Goal: Task Accomplishment & Management: Complete application form

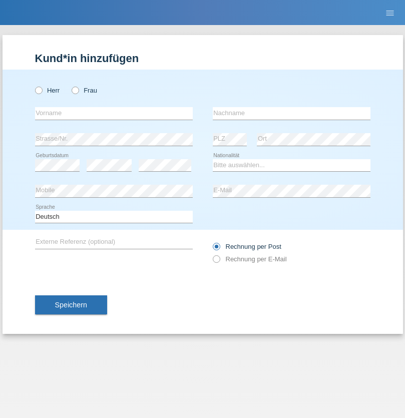
radio input "true"
click at [114, 113] on input "text" at bounding box center [114, 113] width 158 height 13
type input "Ganaj"
click at [291, 113] on input "text" at bounding box center [292, 113] width 158 height 13
type input "Fadil"
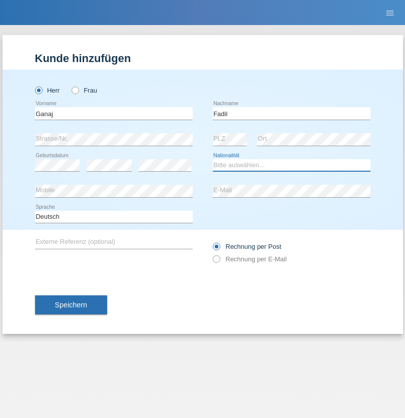
select select "XK"
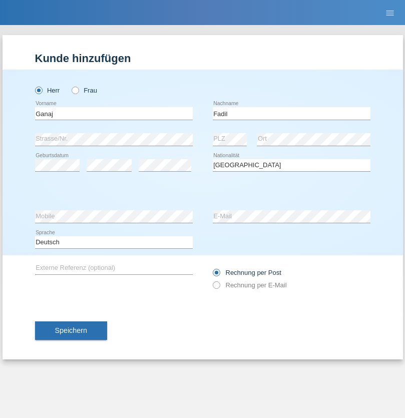
select select "C"
select select "10"
select select "08"
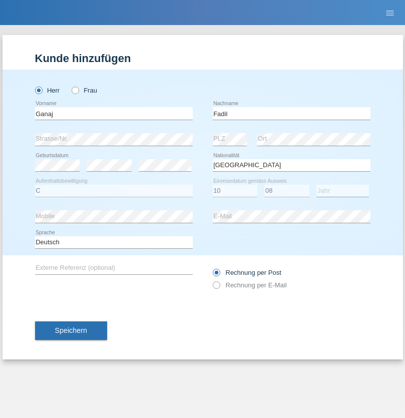
select select "2021"
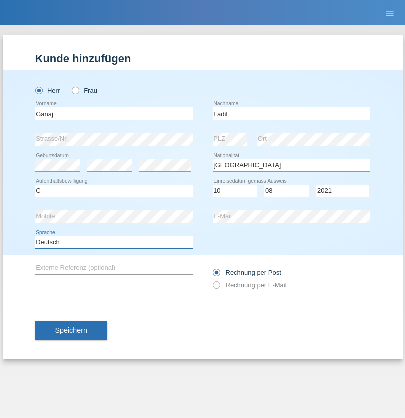
select select "en"
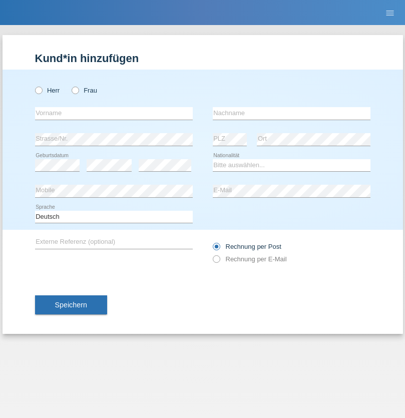
radio input "true"
click at [114, 113] on input "text" at bounding box center [114, 113] width 158 height 13
type input "[PERSON_NAME]"
click at [291, 113] on input "text" at bounding box center [292, 113] width 158 height 13
type input "Muja"
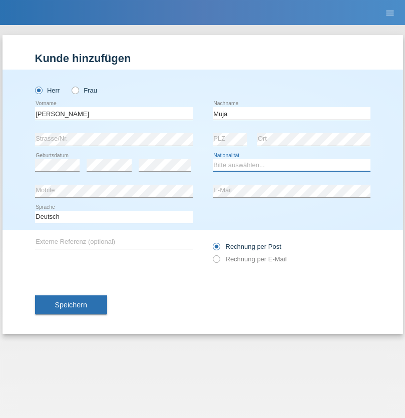
select select "XK"
select select "C"
select select "03"
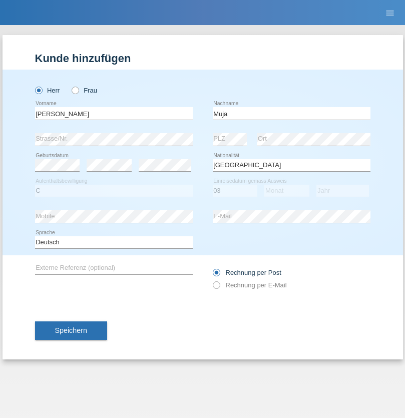
select select "07"
select select "2021"
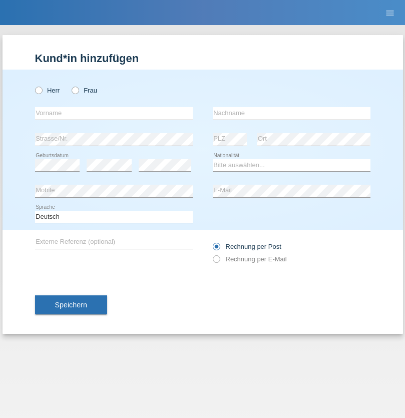
radio input "true"
click at [114, 113] on input "text" at bounding box center [114, 113] width 158 height 13
type input "[PERSON_NAME]"
click at [291, 113] on input "text" at bounding box center [292, 113] width 158 height 13
type input "Berger"
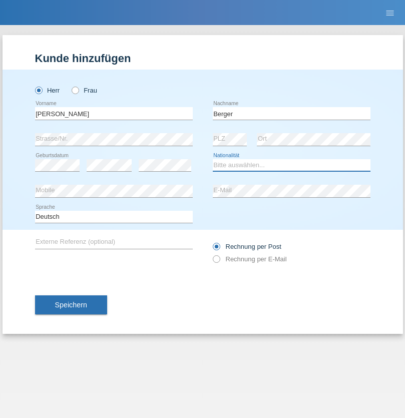
select select "CH"
radio input "true"
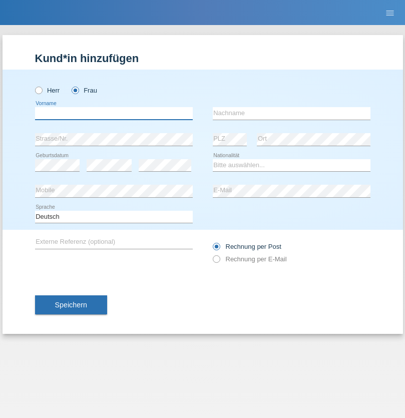
click at [114, 113] on input "text" at bounding box center [114, 113] width 158 height 13
type input "Teixeira da Silva Moço"
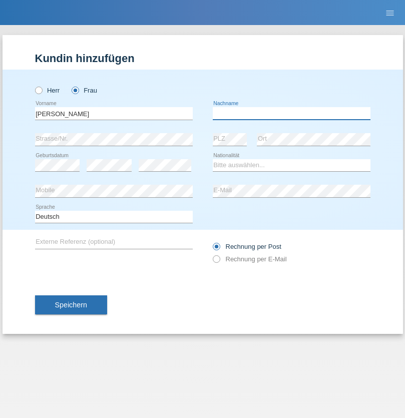
click at [291, 113] on input "text" at bounding box center [292, 113] width 158 height 13
type input "Paula"
select select "PT"
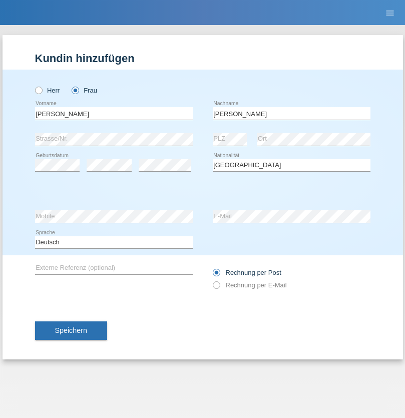
select select "C"
select select "28"
select select "03"
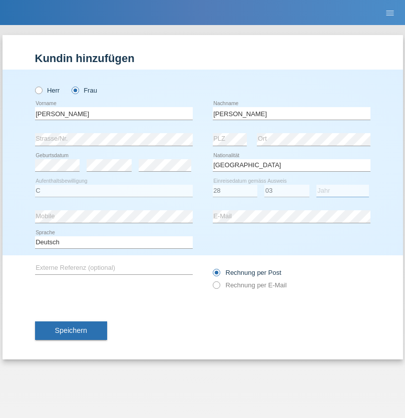
select select "2005"
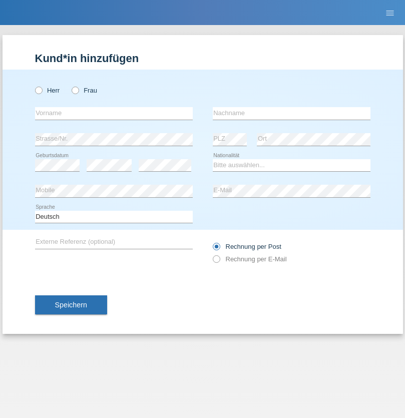
radio input "true"
click at [114, 113] on input "text" at bounding box center [114, 113] width 158 height 13
type input "Hanna"
click at [291, 113] on input "text" at bounding box center [292, 113] width 158 height 13
type input "Shandova"
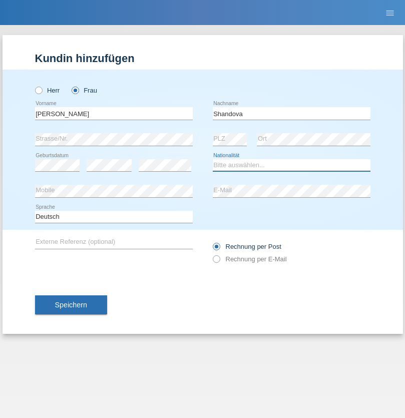
select select "UA"
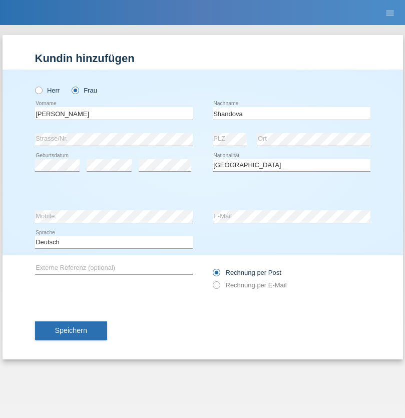
select select "C"
select select "22"
select select "10"
select select "2021"
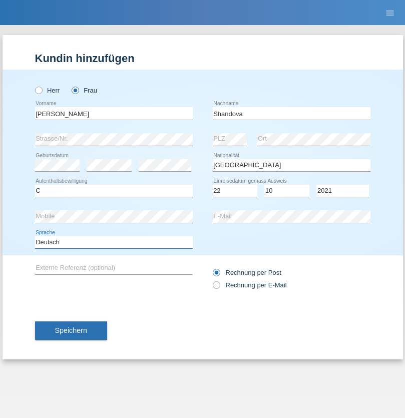
select select "en"
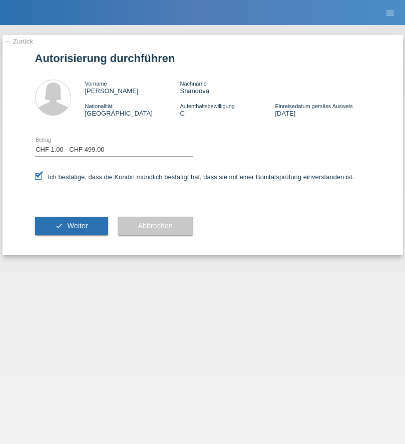
select select "1"
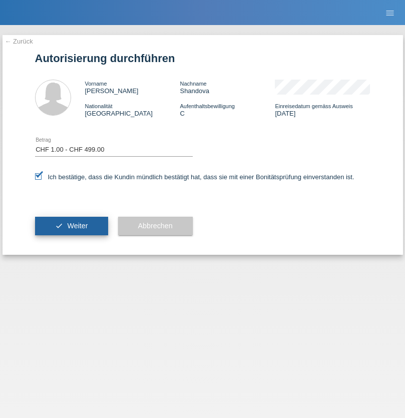
click at [71, 226] on span "Weiter" at bounding box center [77, 226] width 21 height 8
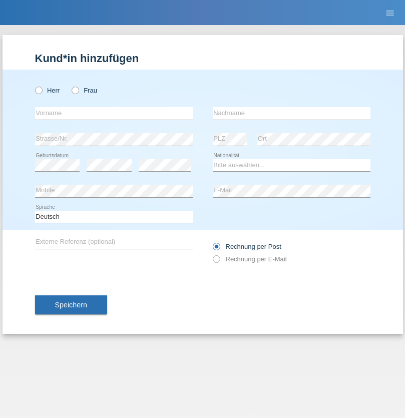
radio input "true"
click at [114, 113] on input "text" at bounding box center [114, 113] width 158 height 13
type input "[PERSON_NAME]"
click at [291, 113] on input "text" at bounding box center [292, 113] width 158 height 13
type input "Shandova"
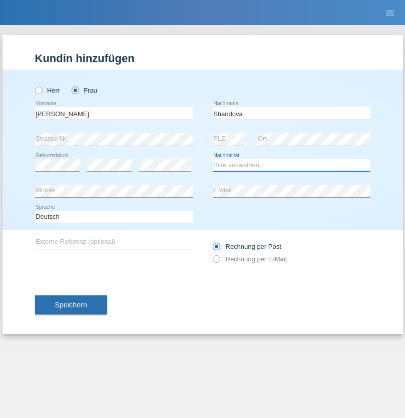
select select "UA"
select select "C"
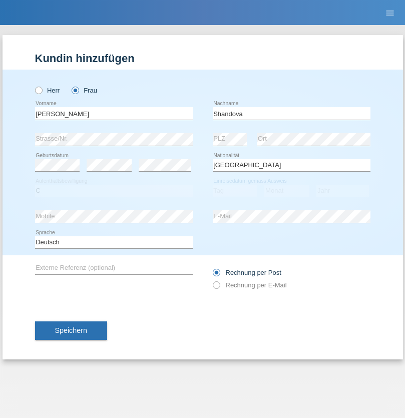
select select "22"
select select "10"
select select "2021"
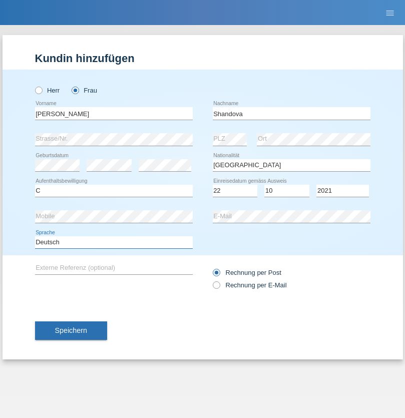
select select "en"
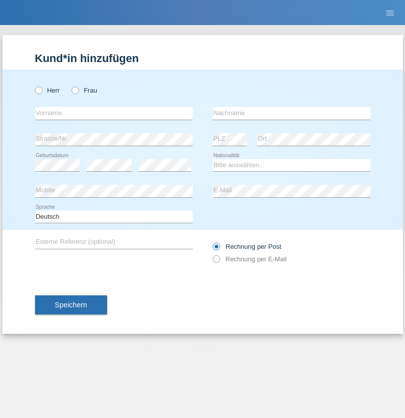
radio input "true"
click at [114, 113] on input "text" at bounding box center [114, 113] width 158 height 13
type input "Teklay"
click at [291, 113] on input "text" at bounding box center [292, 113] width 158 height 13
type input "Fiori"
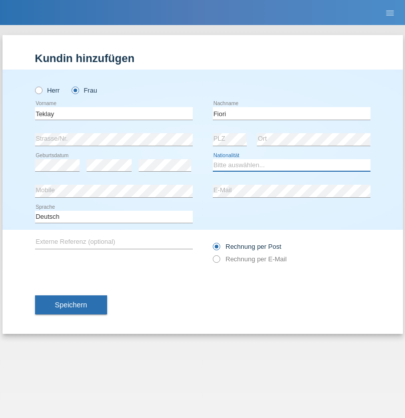
select select "ER"
select select "C"
select select "10"
select select "08"
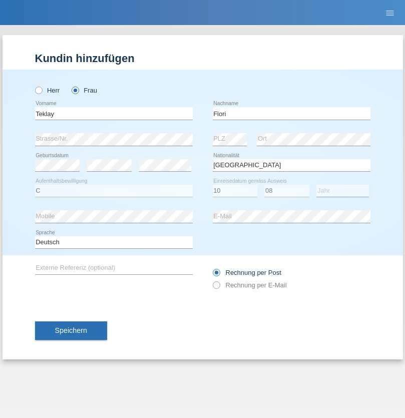
select select "2021"
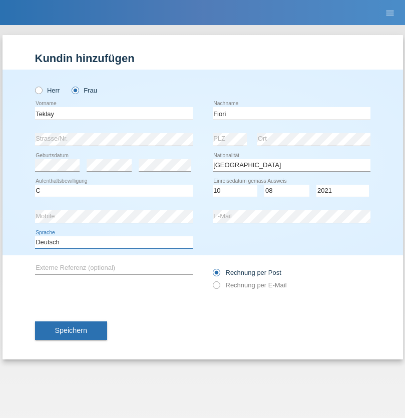
select select "en"
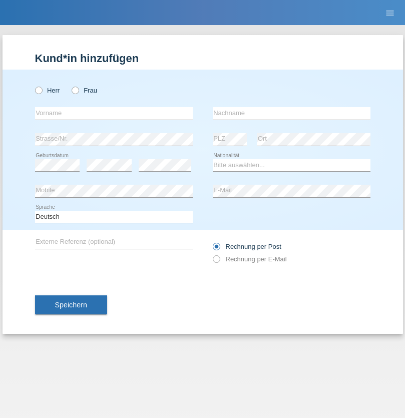
radio input "true"
click at [114, 113] on input "text" at bounding box center [114, 113] width 158 height 13
type input "Sadia"
click at [291, 113] on input "text" at bounding box center [292, 113] width 158 height 13
type input "Nejmaoui"
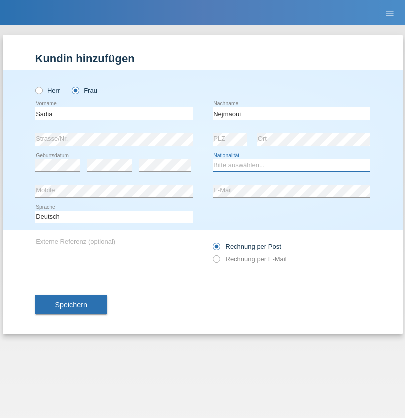
select select "MA"
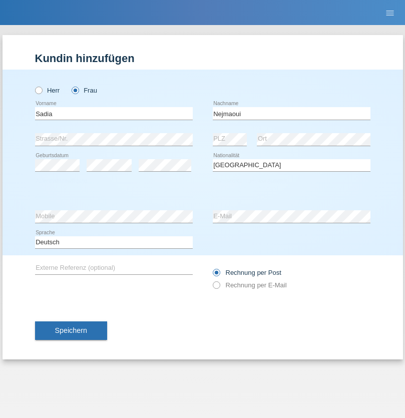
select select "C"
select select "01"
select select "06"
select select "1964"
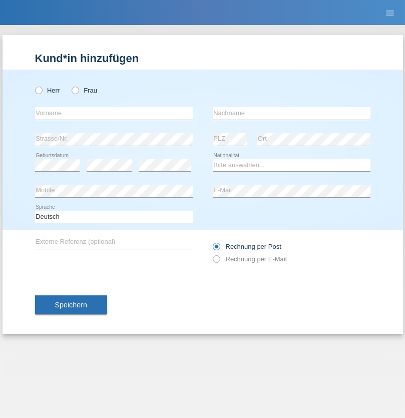
radio input "true"
click at [114, 113] on input "text" at bounding box center [114, 113] width 158 height 13
type input "Carlos"
click at [291, 113] on input "text" at bounding box center [292, 113] width 158 height 13
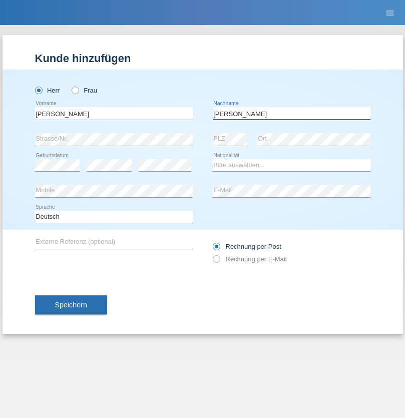
type input "Nobrega"
select select "CH"
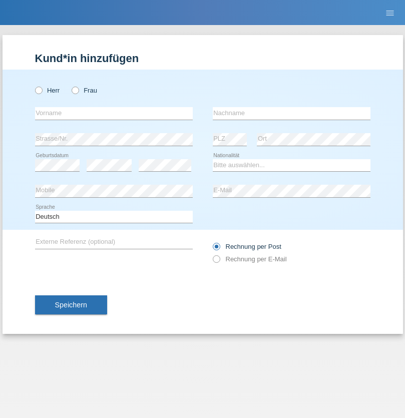
radio input "true"
click at [114, 113] on input "text" at bounding box center [114, 113] width 158 height 13
type input "Thivagaran"
click at [291, 113] on input "text" at bounding box center [292, 113] width 158 height 13
type input "Selvanayagam"
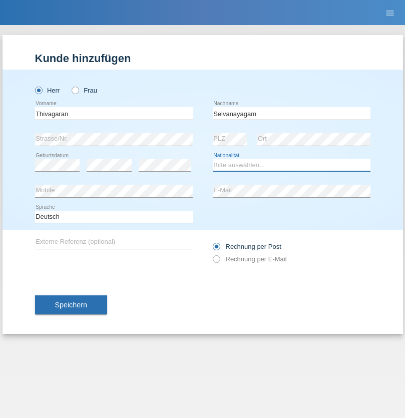
select select "LK"
select select "C"
select select "23"
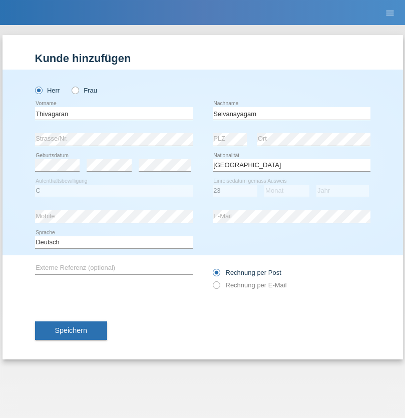
select select "03"
select select "2021"
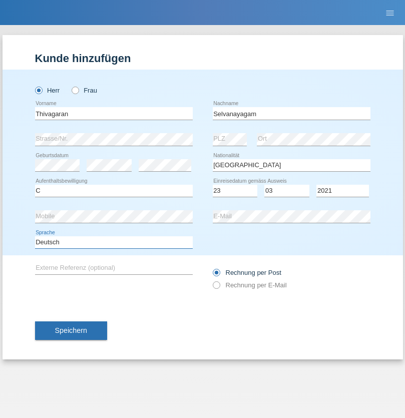
select select "en"
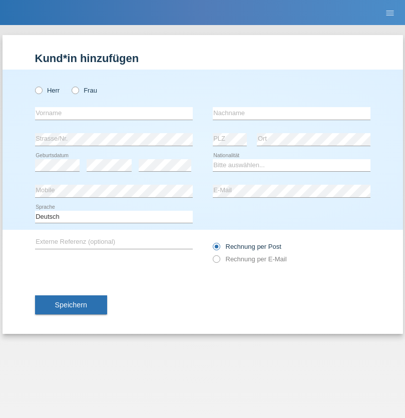
radio input "true"
click at [114, 113] on input "text" at bounding box center [114, 113] width 158 height 13
type input "Monika"
click at [291, 113] on input "text" at bounding box center [292, 113] width 158 height 13
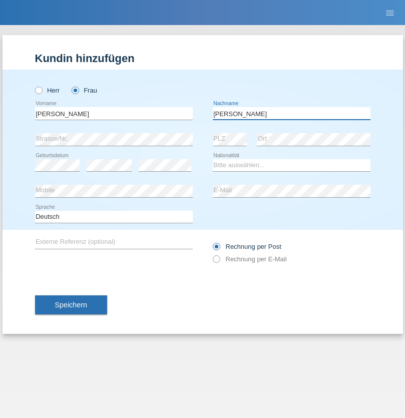
type input "Keller"
select select "CH"
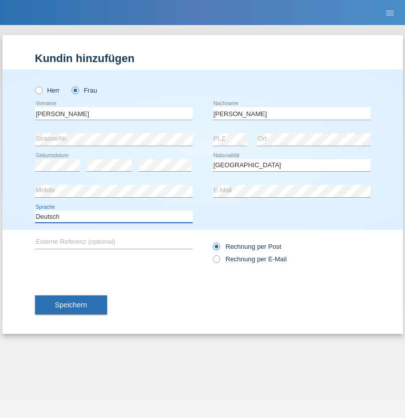
select select "en"
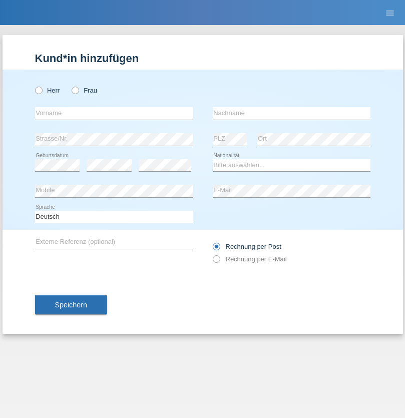
radio input "true"
click at [114, 113] on input "text" at bounding box center [114, 113] width 158 height 13
type input "Tymur"
click at [291, 113] on input "text" at bounding box center [292, 113] width 158 height 13
type input "[PERSON_NAME]"
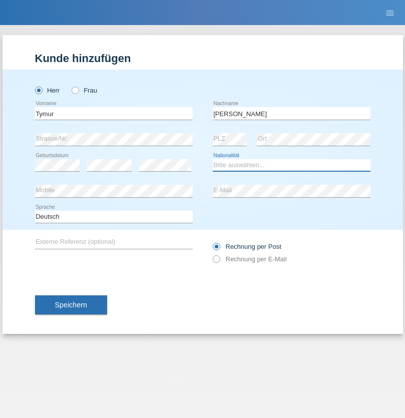
select select "UA"
select select "C"
select select "20"
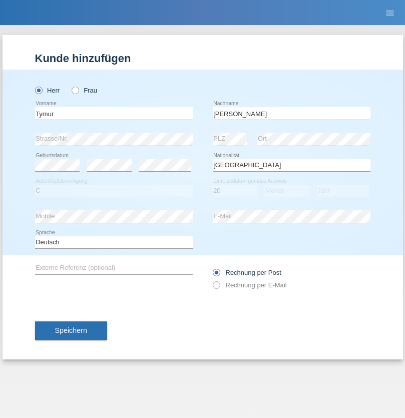
select select "08"
select select "2021"
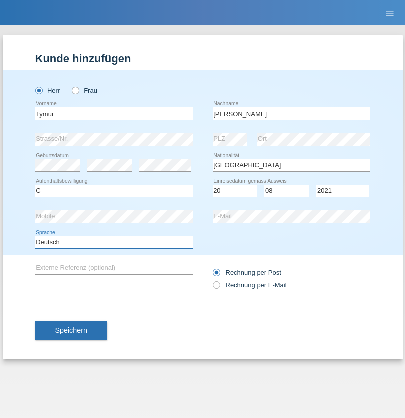
select select "en"
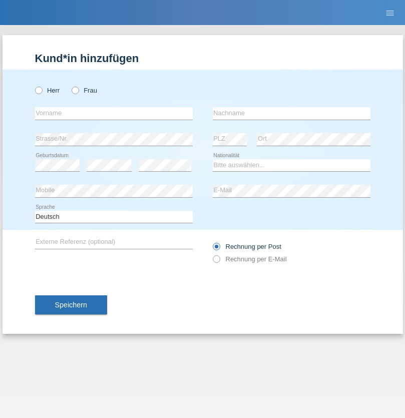
radio input "true"
click at [114, 113] on input "text" at bounding box center [114, 113] width 158 height 13
type input "Tymur"
click at [291, 113] on input "text" at bounding box center [292, 113] width 158 height 13
type input "Hunderchuj"
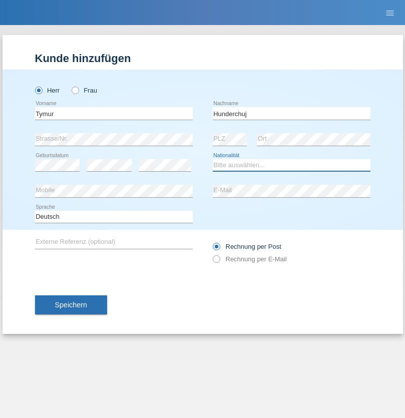
select select "UA"
select select "C"
select select "20"
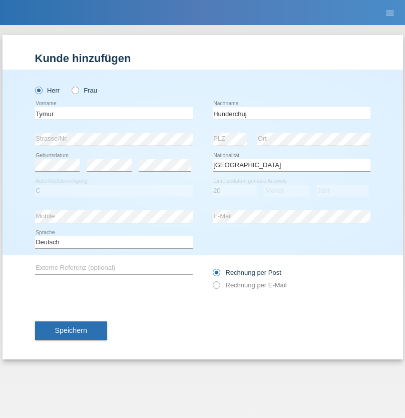
select select "08"
select select "2021"
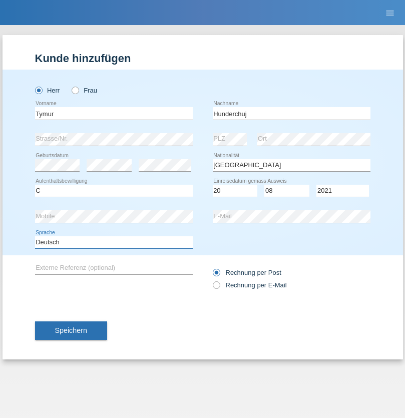
select select "en"
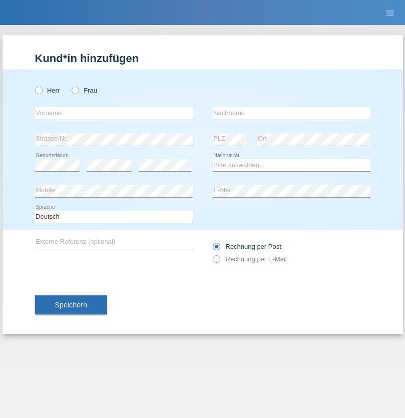
radio input "true"
click at [114, 113] on input "text" at bounding box center [114, 113] width 158 height 13
type input "[PERSON_NAME]"
click at [291, 113] on input "text" at bounding box center [292, 113] width 158 height 13
type input "Tropp"
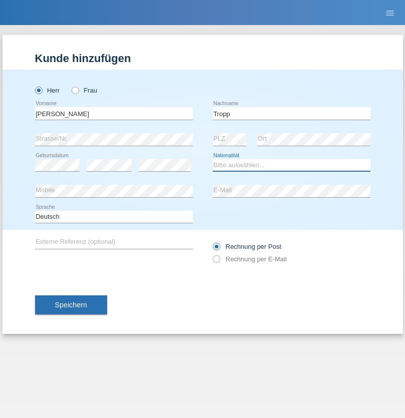
select select "SK"
select select "C"
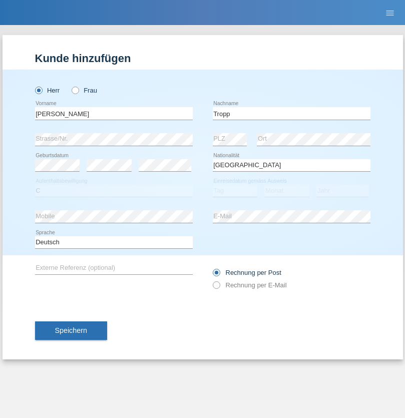
select select "10"
select select "08"
select select "2021"
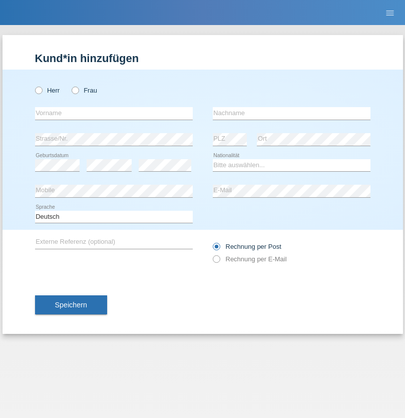
radio input "true"
click at [114, 113] on input "text" at bounding box center [114, 113] width 158 height 13
type input "[PERSON_NAME]"
click at [291, 113] on input "text" at bounding box center [292, 113] width 158 height 13
type input "Ringle"
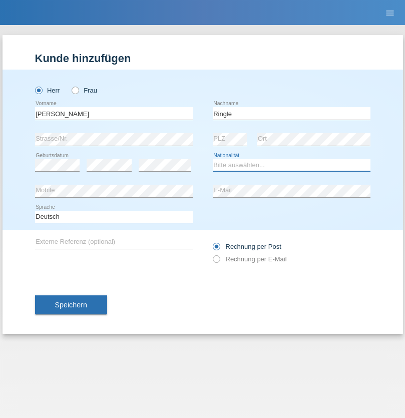
select select "DE"
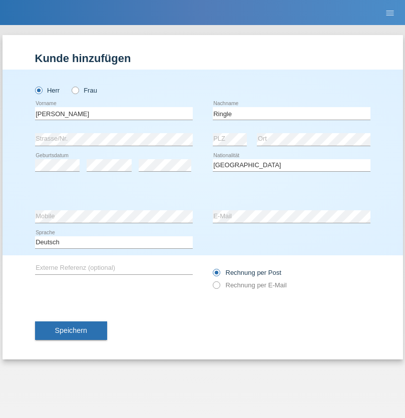
select select "C"
select select "06"
select select "01"
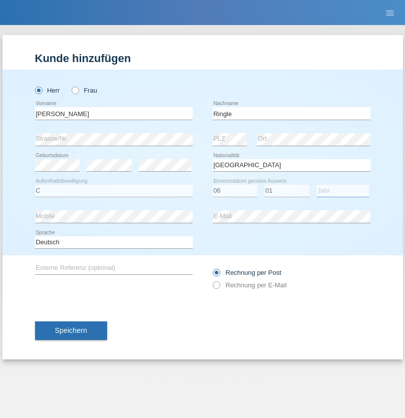
select select "2021"
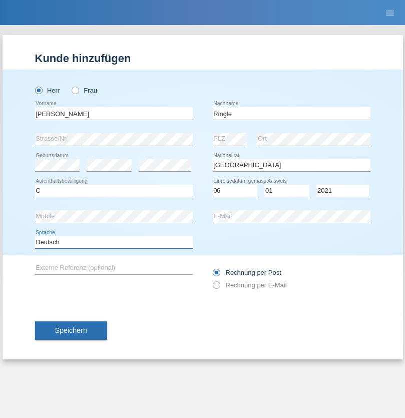
select select "en"
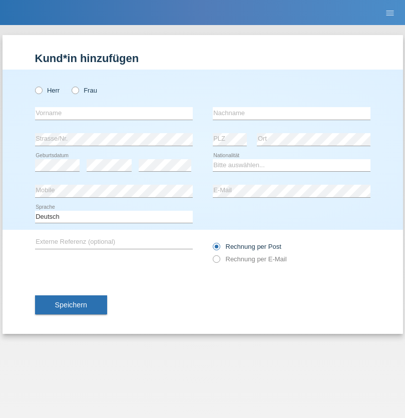
radio input "true"
click at [114, 113] on input "text" at bounding box center [114, 113] width 158 height 13
type input "Junior"
click at [291, 113] on input "text" at bounding box center [292, 113] width 158 height 13
type input "[PERSON_NAME]"
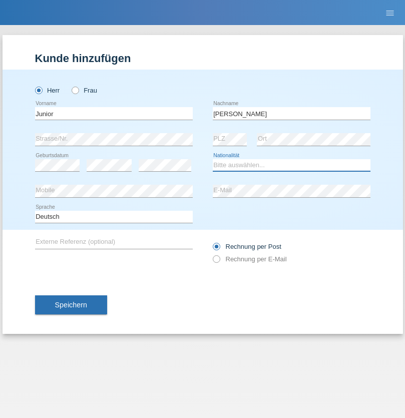
select select "CH"
radio input "true"
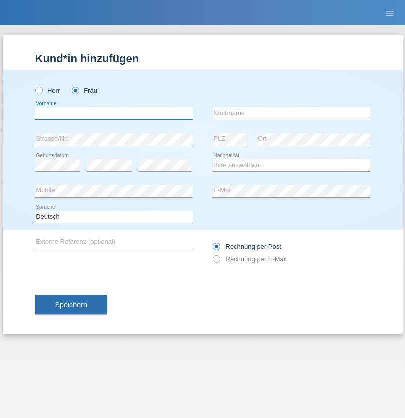
click at [114, 113] on input "text" at bounding box center [114, 113] width 158 height 13
type input "[PERSON_NAME] [PERSON_NAME]"
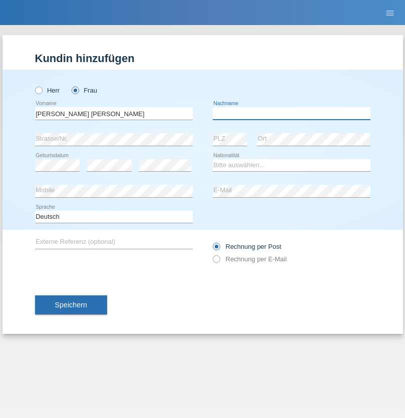
click at [291, 113] on input "text" at bounding box center [292, 113] width 158 height 13
type input "Knusel Campillo"
select select "CH"
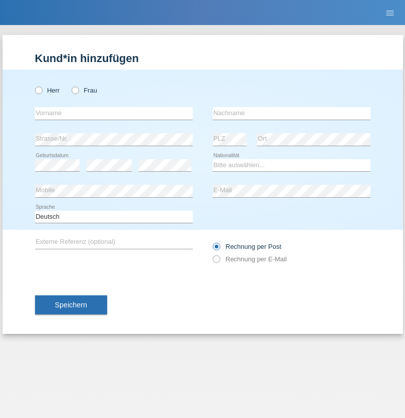
radio input "true"
click at [114, 113] on input "text" at bounding box center [114, 113] width 158 height 13
type input "Beqiri"
click at [291, 113] on input "text" at bounding box center [292, 113] width 158 height 13
type input "Shpresa"
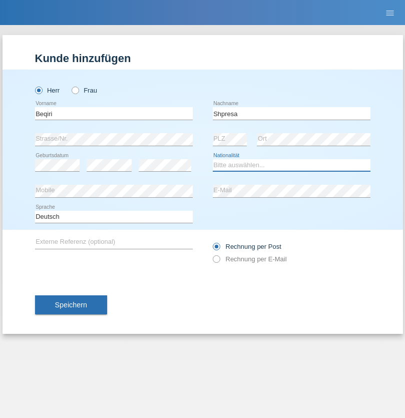
select select "XK"
select select "C"
select select "08"
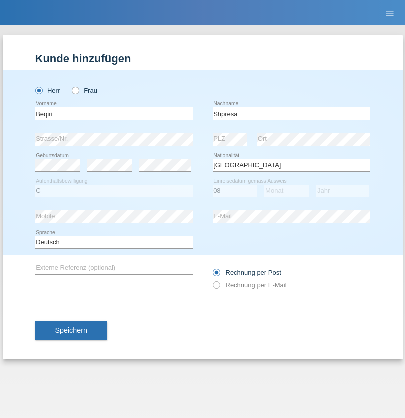
select select "02"
select select "1979"
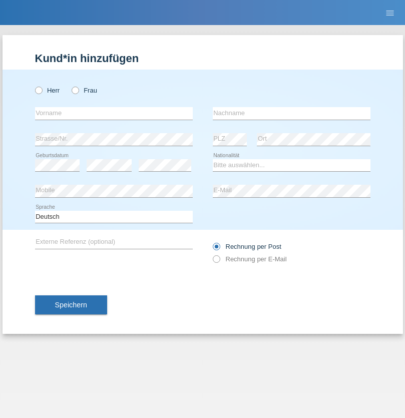
radio input "true"
click at [114, 113] on input "text" at bounding box center [114, 113] width 158 height 13
type input "[PERSON_NAME]"
click at [291, 113] on input "text" at bounding box center [292, 113] width 158 height 13
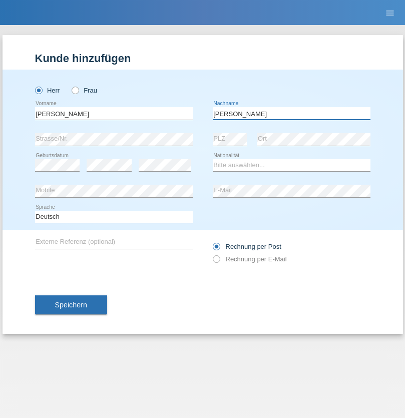
type input "[PERSON_NAME]"
select select "CH"
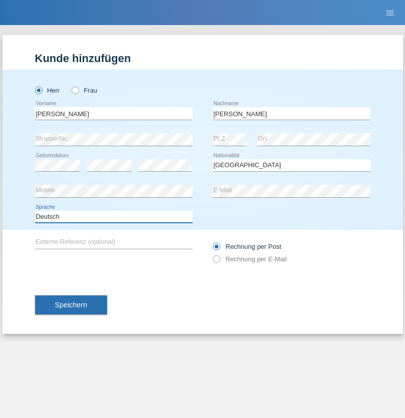
select select "en"
